Goal: Use online tool/utility: Use online tool/utility

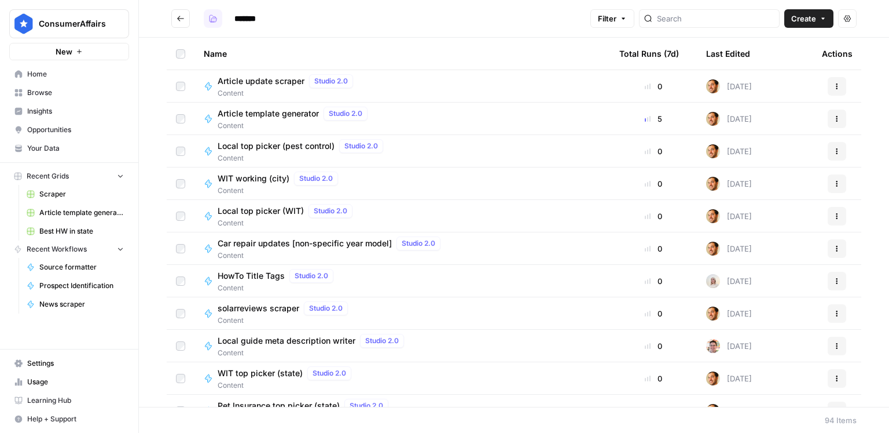
click at [219, 23] on button "button" at bounding box center [213, 18] width 19 height 19
click at [183, 23] on button "Go back" at bounding box center [180, 18] width 19 height 19
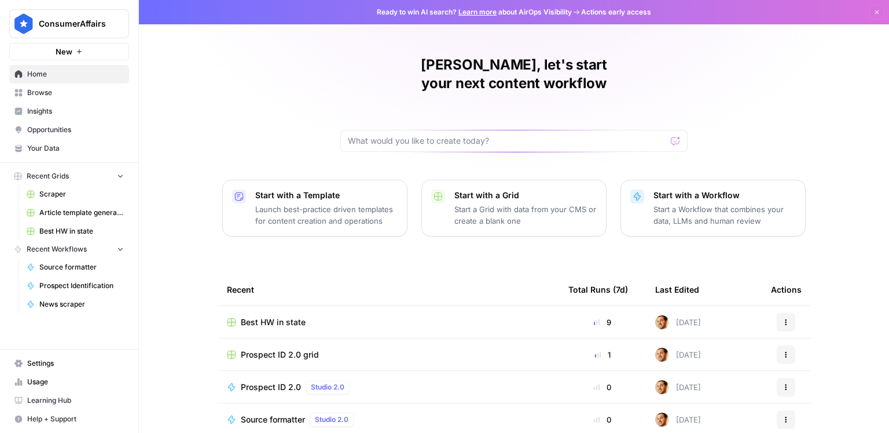
click at [57, 95] on span "Browse" at bounding box center [75, 92] width 97 height 10
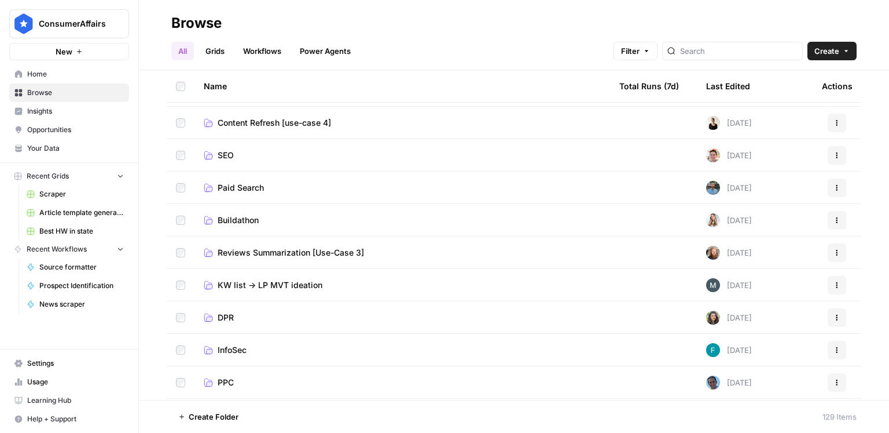
scroll to position [178, 0]
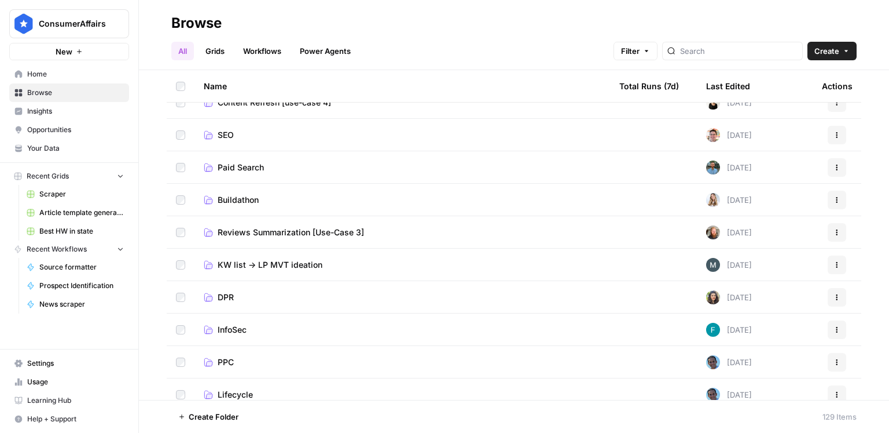
click at [226, 300] on span "DPR" at bounding box center [226, 297] width 16 height 12
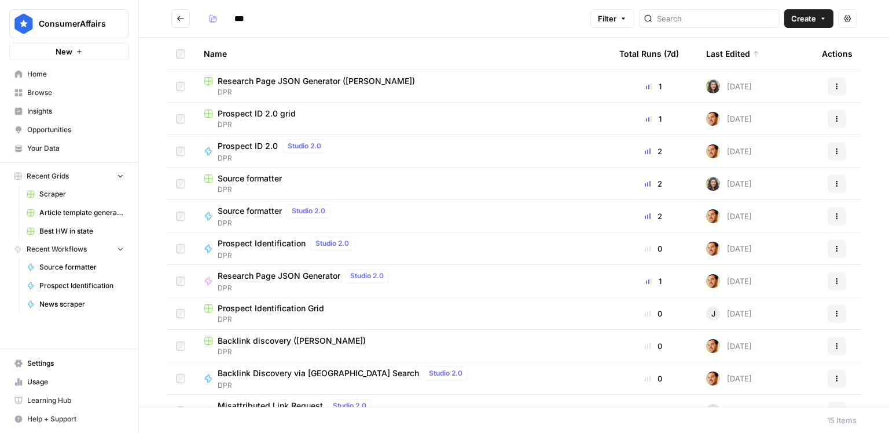
click at [717, 24] on div at bounding box center [709, 18] width 141 height 19
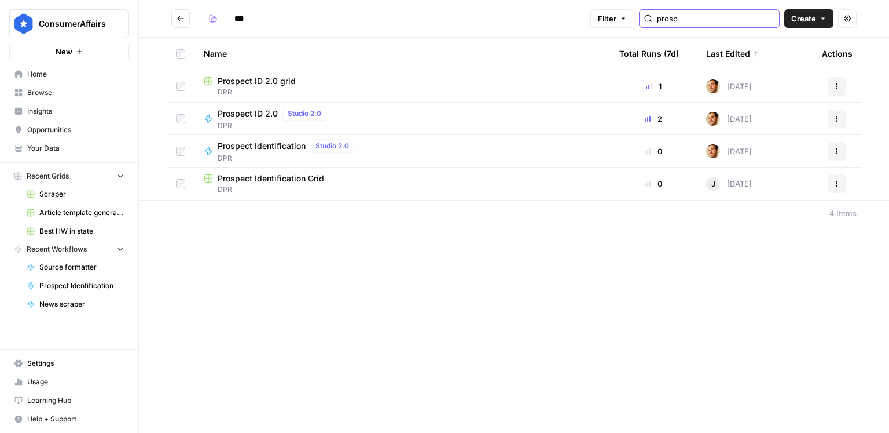
type input "prosp"
click at [280, 143] on span "Prospect Identification" at bounding box center [262, 146] width 88 height 12
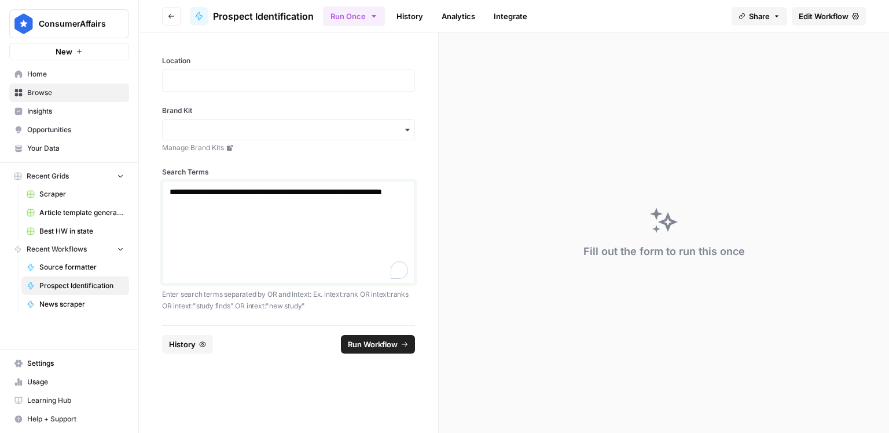
drag, startPoint x: 278, startPoint y: 205, endPoint x: 162, endPoint y: 187, distance: 117.2
click at [162, 187] on div "**********" at bounding box center [288, 232] width 253 height 103
copy p "**********"
